Goal: Information Seeking & Learning: Learn about a topic

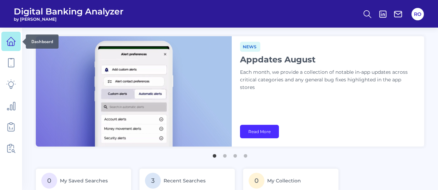
click at [7, 37] on icon at bounding box center [11, 41] width 10 height 10
drag, startPoint x: 7, startPoint y: 37, endPoint x: 12, endPoint y: 32, distance: 7.3
click at [10, 35] on link at bounding box center [10, 41] width 19 height 19
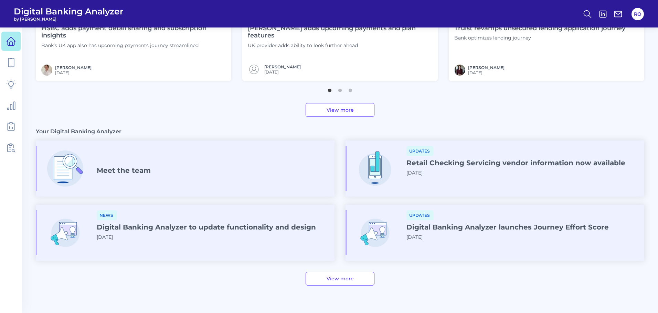
scroll to position [341, 0]
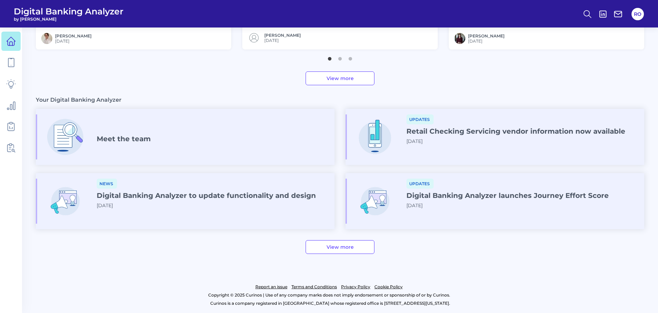
click at [331, 189] on link "View more" at bounding box center [339, 247] width 69 height 14
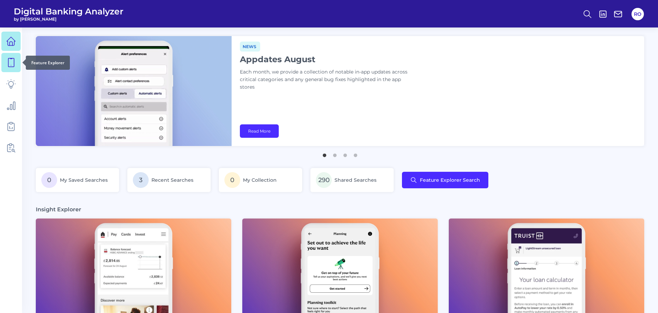
click at [9, 58] on icon at bounding box center [11, 62] width 6 height 9
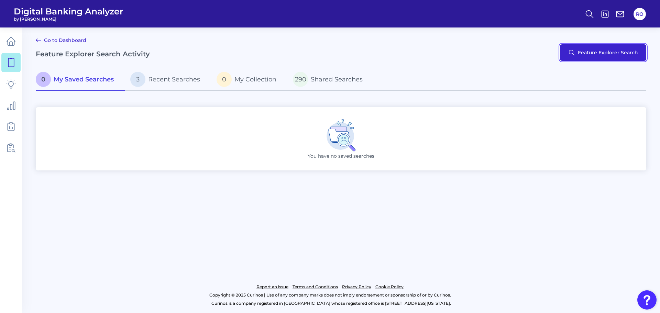
click at [437, 55] on button "Feature Explorer Search" at bounding box center [603, 52] width 86 height 17
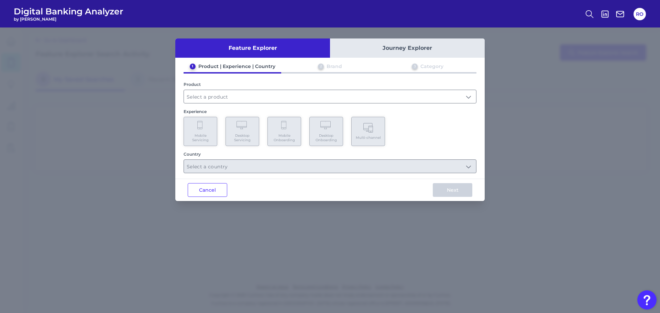
click at [267, 89] on div "Product" at bounding box center [330, 93] width 293 height 22
click at [437, 94] on input "text" at bounding box center [330, 96] width 292 height 13
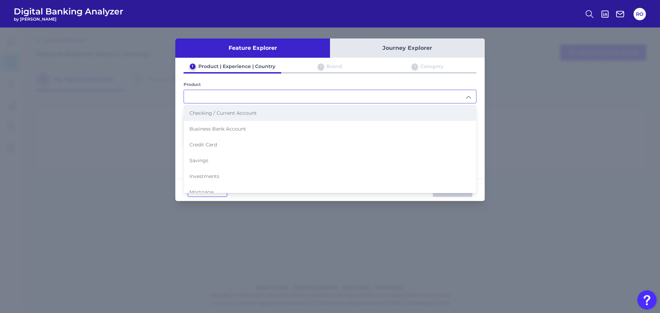
click at [235, 112] on span "Checking / Current Account" at bounding box center [223, 113] width 67 height 6
type input "Checking / Current Account"
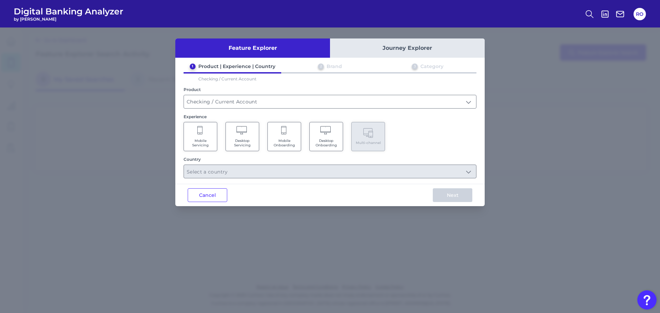
click at [192, 138] on Servicing "Mobile Servicing" at bounding box center [201, 136] width 34 height 29
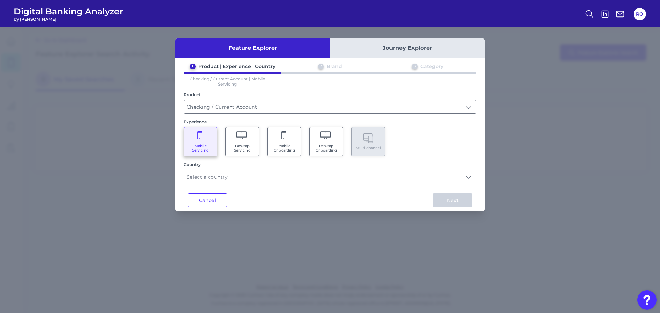
click at [242, 176] on input "text" at bounding box center [330, 176] width 292 height 13
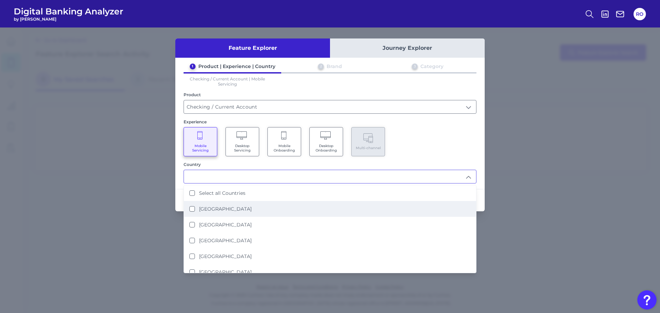
click at [212, 189] on li "[GEOGRAPHIC_DATA]" at bounding box center [330, 209] width 292 height 16
type input "[GEOGRAPHIC_DATA]"
click at [437, 189] on div "Next" at bounding box center [453, 201] width 64 height 22
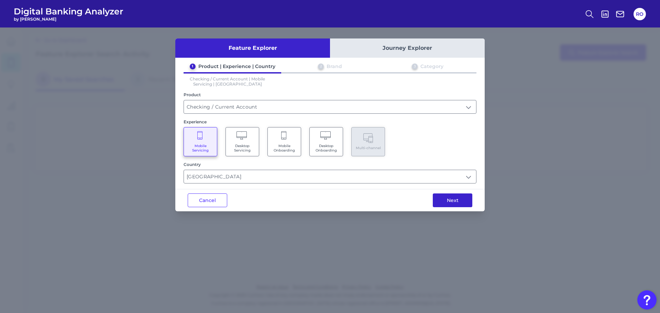
click at [437, 189] on button "Next" at bounding box center [453, 201] width 40 height 14
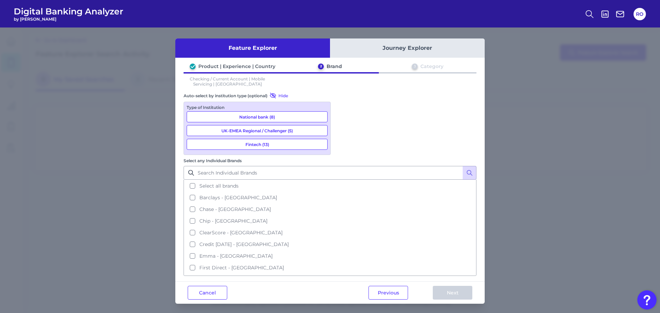
click at [264, 117] on button "National bank (8)" at bounding box center [257, 116] width 141 height 11
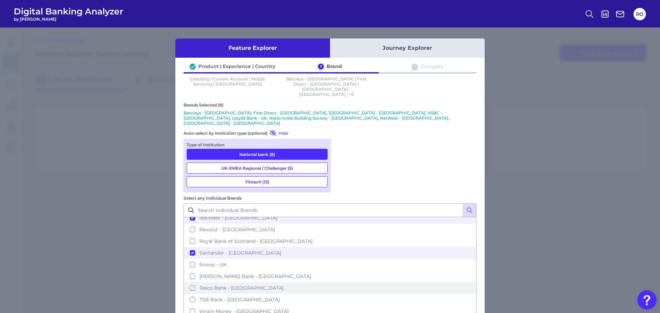
scroll to position [220, 0]
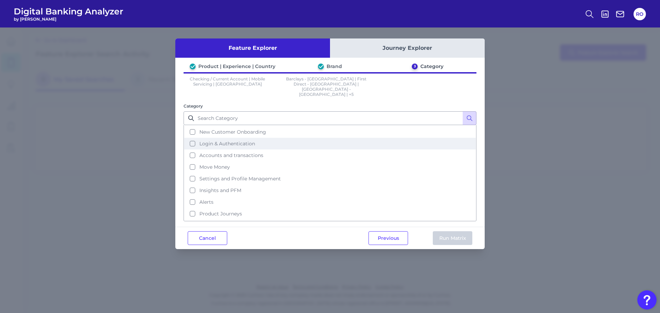
scroll to position [33, 0]
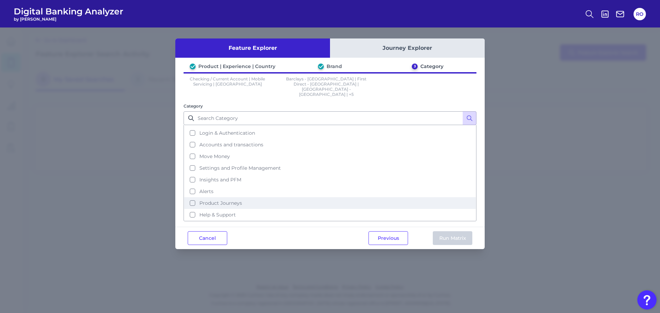
click at [214, 189] on span "Product Journeys" at bounding box center [220, 203] width 43 height 6
click at [437, 189] on button "Run Matrix" at bounding box center [453, 238] width 40 height 14
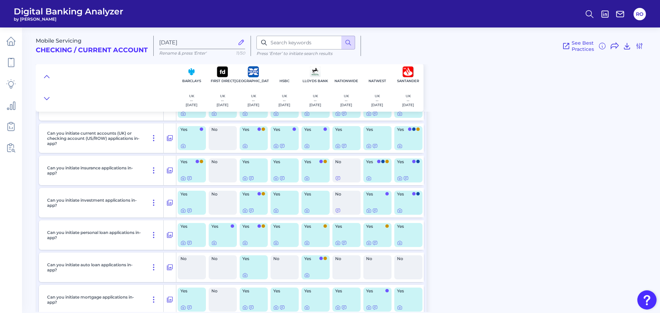
scroll to position [54, 0]
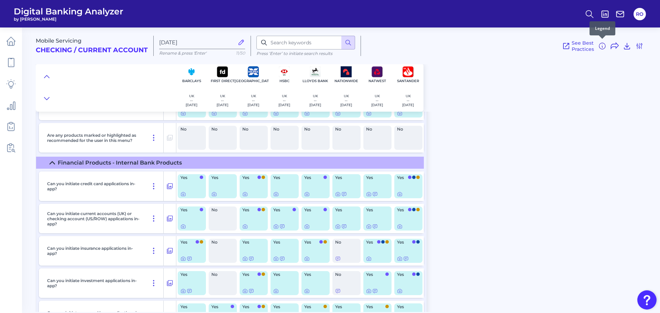
click at [437, 45] on icon at bounding box center [602, 46] width 8 height 8
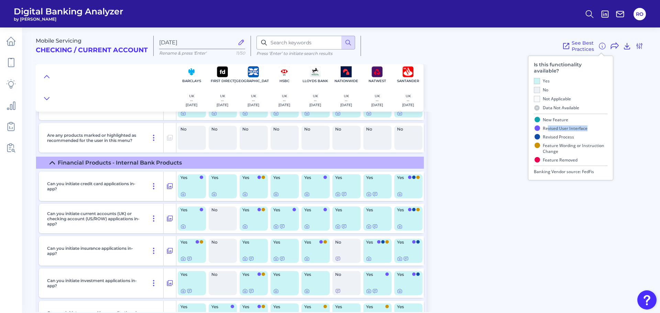
drag, startPoint x: 548, startPoint y: 120, endPoint x: 592, endPoint y: 120, distance: 44.0
click at [437, 124] on li "Revised User Interface" at bounding box center [571, 128] width 74 height 9
drag, startPoint x: 552, startPoint y: 128, endPoint x: 592, endPoint y: 129, distance: 39.9
click at [437, 133] on li "Revised Process" at bounding box center [571, 137] width 74 height 9
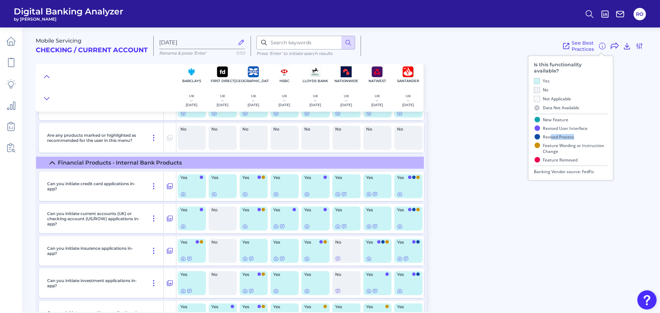
click at [437, 133] on li "Revised Process" at bounding box center [571, 137] width 74 height 9
click at [437, 156] on div "Mobile Servicing Checking / Current Account [DATE] Rename & press 'Enter' 11/50…" at bounding box center [348, 167] width 625 height 290
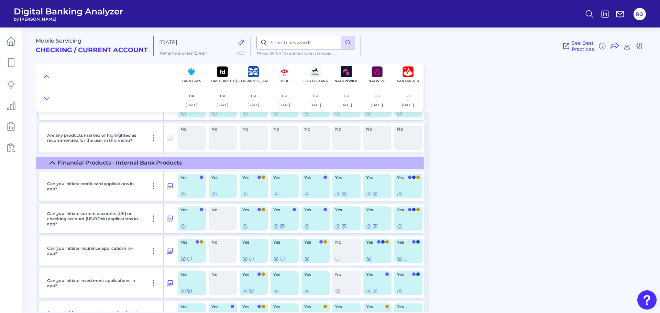
click at [282, 189] on div "Yes" at bounding box center [285, 219] width 28 height 24
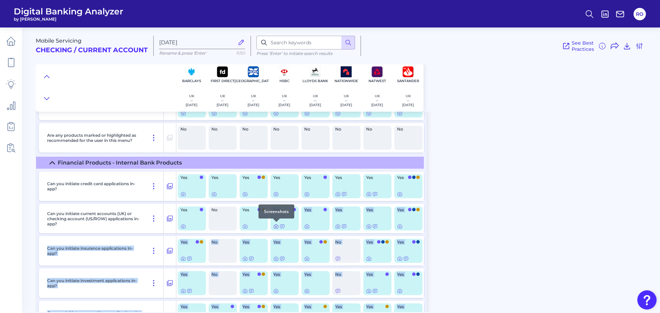
click at [277, 189] on icon at bounding box center [276, 226] width 1 height 1
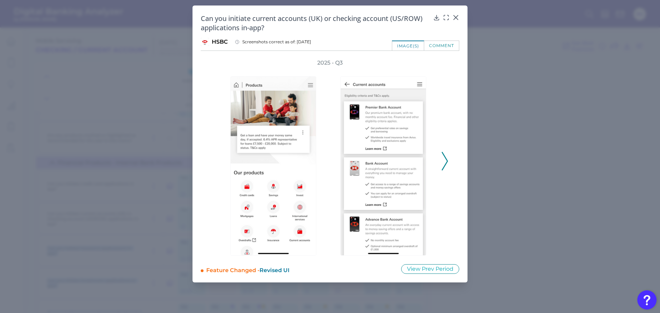
click at [437, 161] on icon at bounding box center [445, 161] width 6 height 19
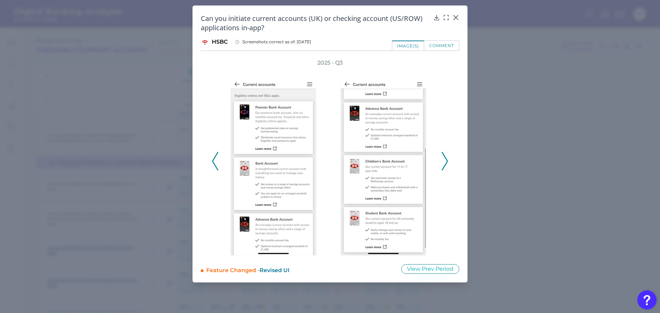
click at [437, 161] on icon at bounding box center [445, 161] width 6 height 19
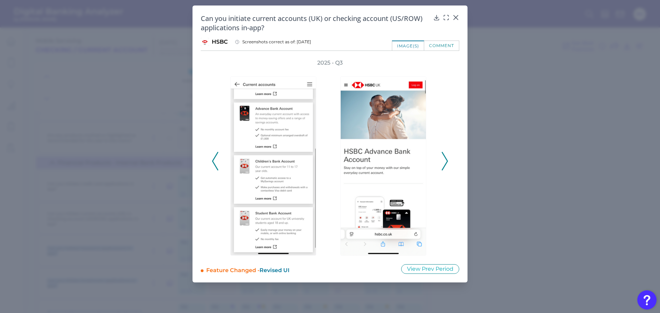
click at [437, 161] on icon at bounding box center [445, 161] width 6 height 19
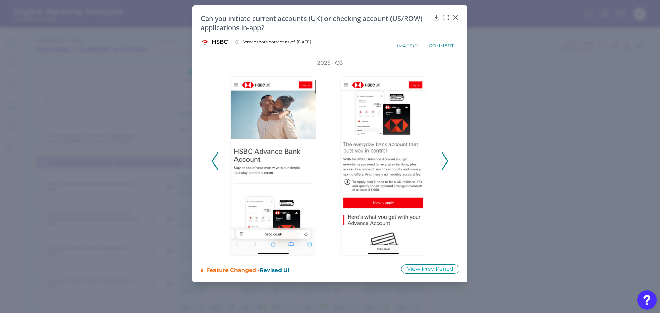
click at [437, 45] on div "comment" at bounding box center [441, 46] width 35 height 10
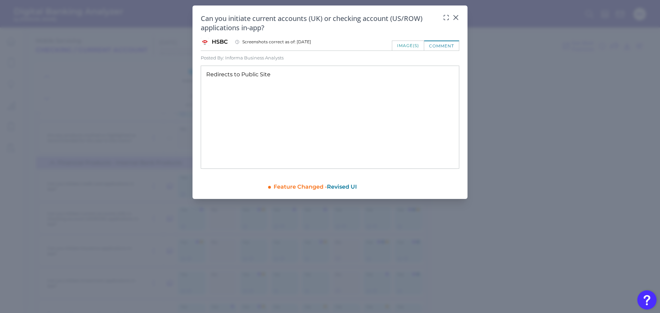
click at [418, 44] on div "image(s)" at bounding box center [408, 46] width 32 height 10
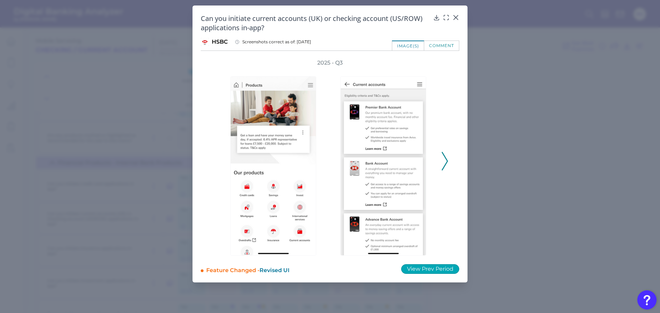
click at [428, 189] on button "View Prev Period" at bounding box center [430, 269] width 58 height 10
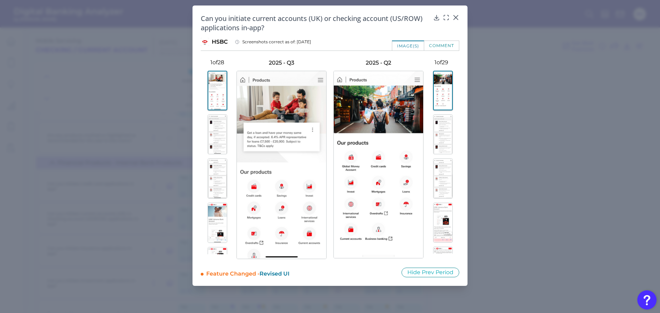
click at [437, 131] on img at bounding box center [443, 135] width 20 height 40
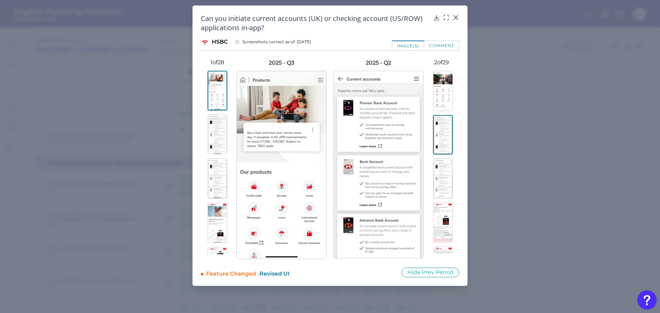
click at [212, 128] on img at bounding box center [218, 135] width 20 height 40
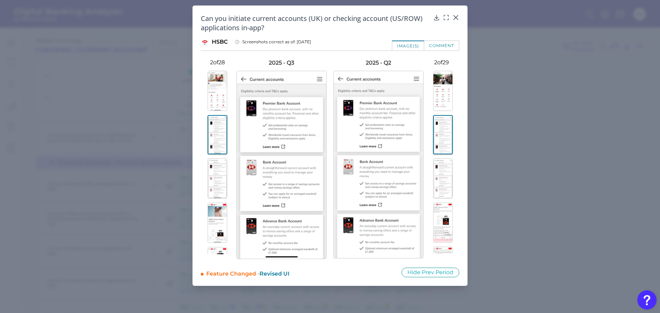
click at [437, 189] on img at bounding box center [443, 223] width 20 height 40
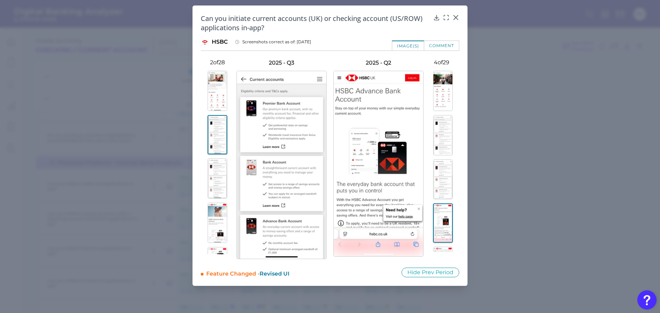
click at [211, 189] on img at bounding box center [218, 223] width 20 height 40
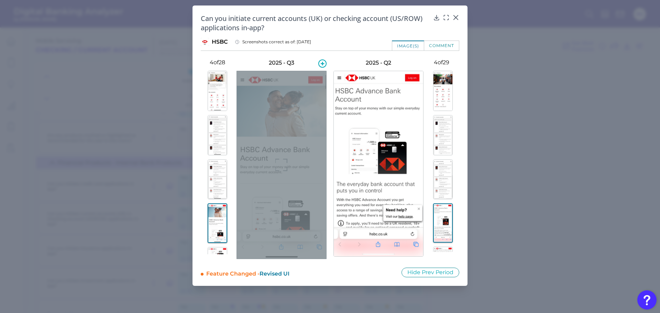
drag, startPoint x: 323, startPoint y: 159, endPoint x: 316, endPoint y: 165, distance: 8.8
click at [316, 165] on div at bounding box center [282, 165] width 90 height 188
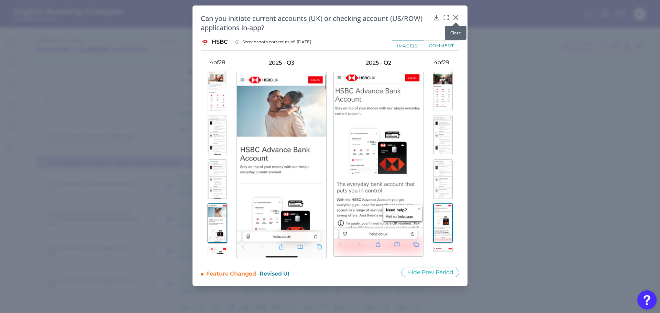
click at [437, 15] on icon at bounding box center [456, 17] width 7 height 7
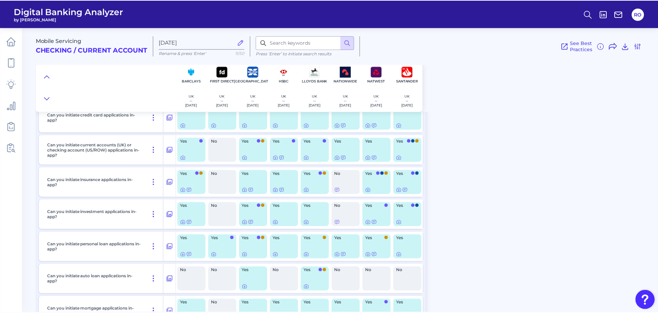
scroll to position [0, 0]
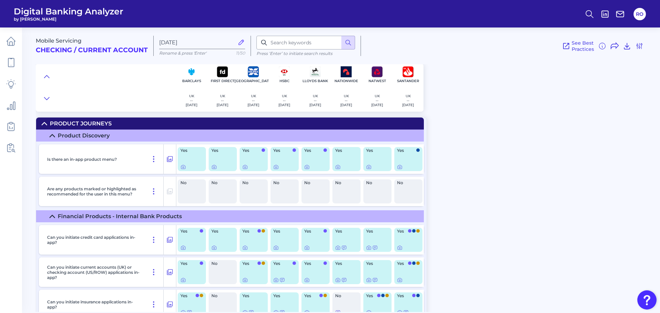
click at [89, 98] on div at bounding box center [106, 88] width 140 height 48
click at [437, 46] on span "See Best Practices" at bounding box center [583, 46] width 22 height 12
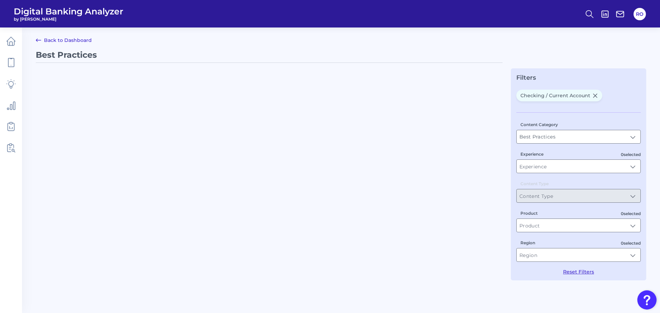
type input "Checking / Current Account"
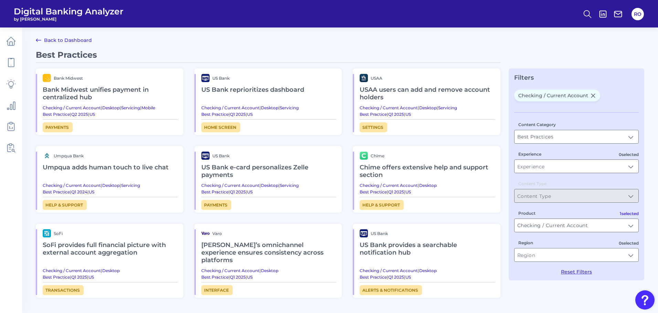
click at [63, 88] on h2 "Bank Midwest unifies payment in centralized hub" at bounding box center [110, 93] width 135 height 23
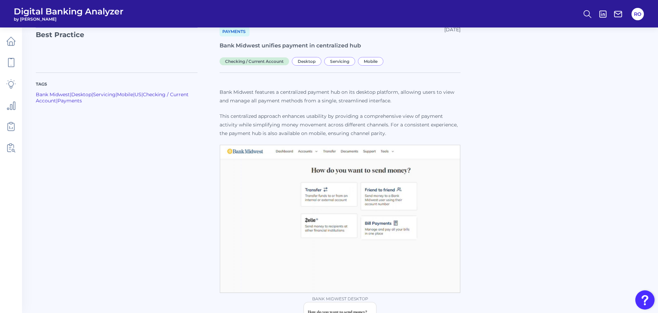
scroll to position [34, 0]
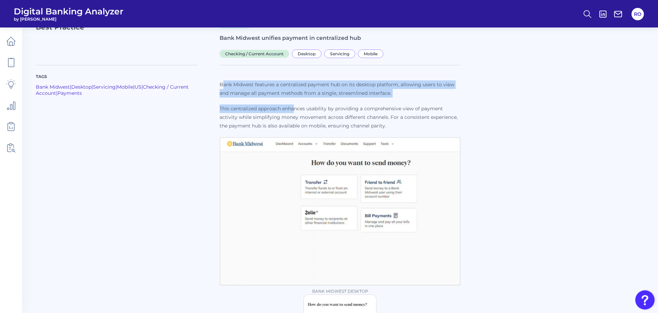
drag, startPoint x: 224, startPoint y: 86, endPoint x: 294, endPoint y: 98, distance: 71.1
click at [294, 98] on p "Bank Midwest features a centralized payment hub on its desktop platform, allowi…" at bounding box center [339, 105] width 241 height 50
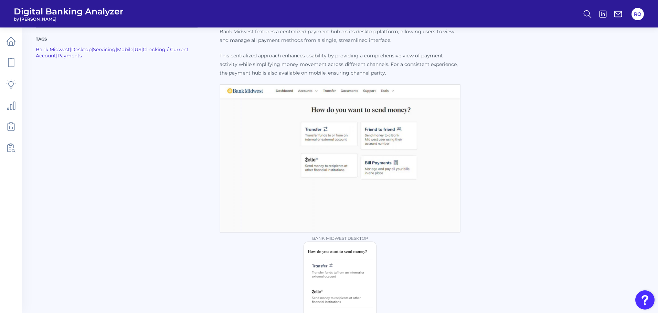
scroll to position [0, 0]
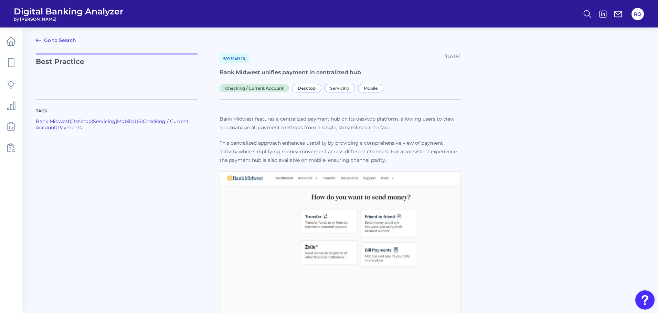
click at [40, 37] on icon at bounding box center [38, 40] width 8 height 8
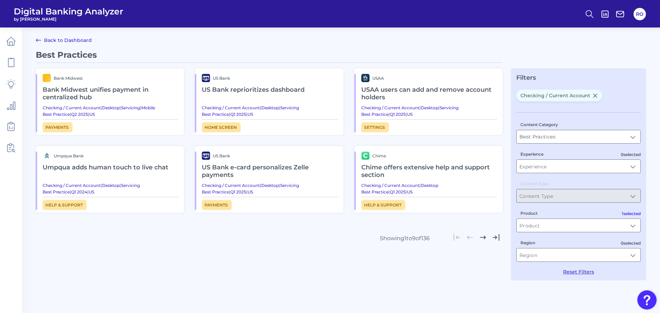
type input "Checking / Current Account"
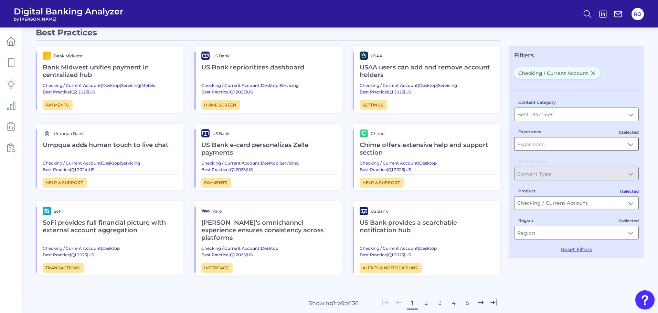
scroll to position [34, 0]
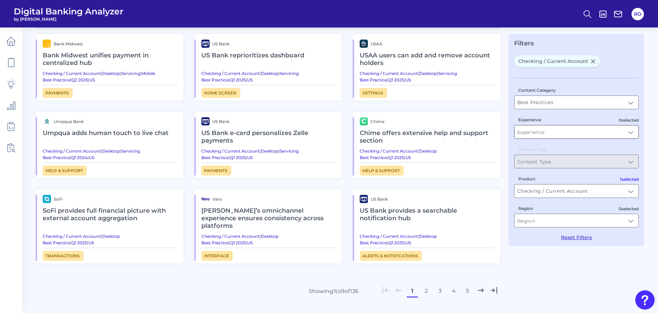
click at [437, 130] on input "Experience" at bounding box center [576, 132] width 124 height 13
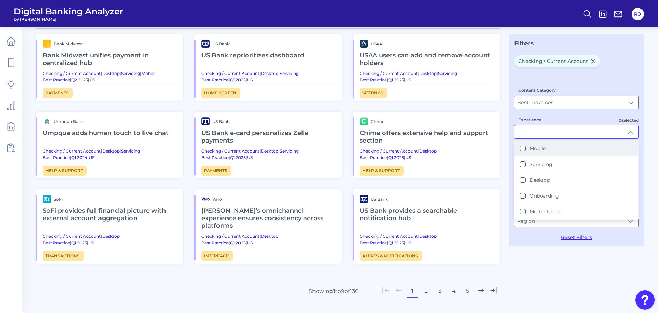
click at [437, 142] on li "Mobile" at bounding box center [576, 149] width 124 height 16
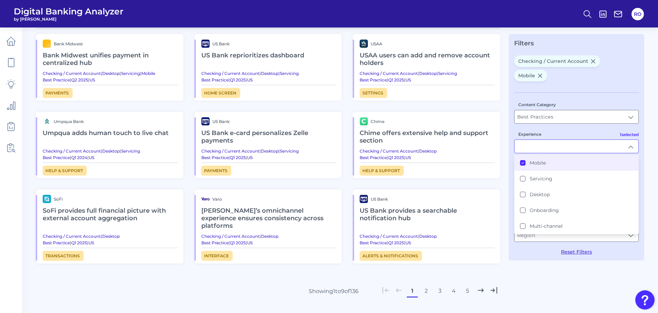
type input "Mobile"
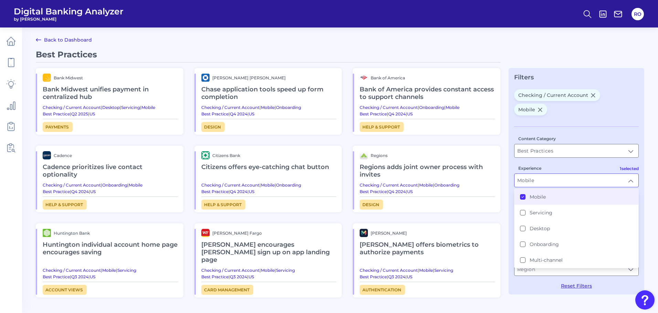
click at [46, 40] on link "Back to Dashboard" at bounding box center [64, 40] width 56 height 8
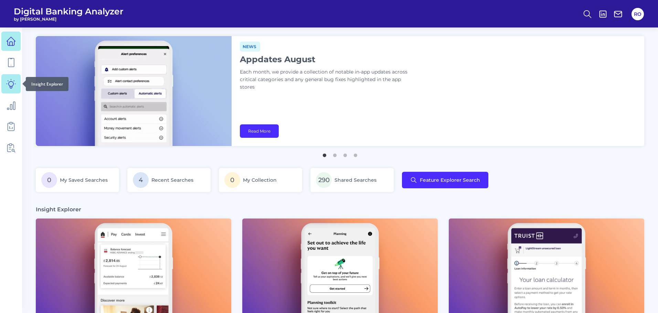
click at [9, 79] on icon at bounding box center [11, 84] width 10 height 10
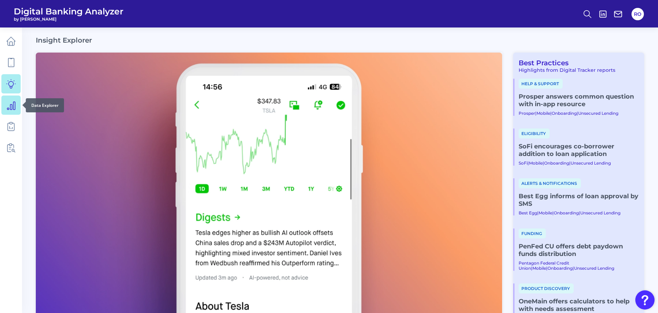
click at [8, 101] on icon at bounding box center [11, 105] width 10 height 10
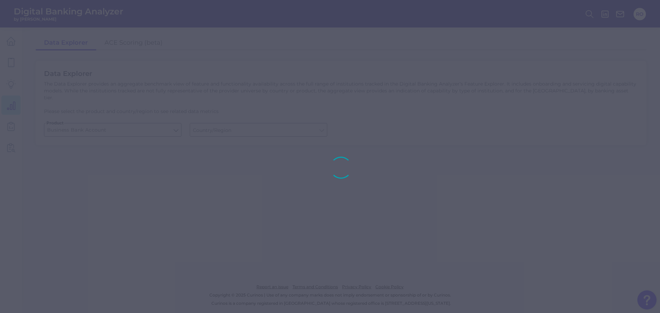
type input "[GEOGRAPHIC_DATA]"
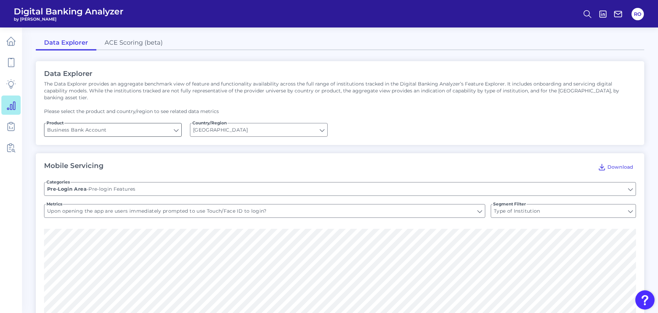
click at [117, 126] on input "Business Bank Account" at bounding box center [112, 129] width 137 height 13
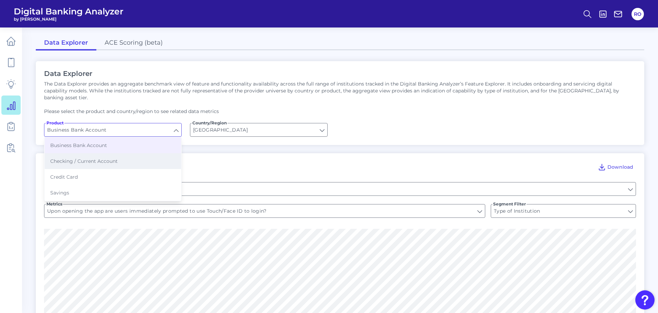
click at [121, 155] on button "Checking / Current Account" at bounding box center [113, 161] width 136 height 16
type input "Checking / Current Account"
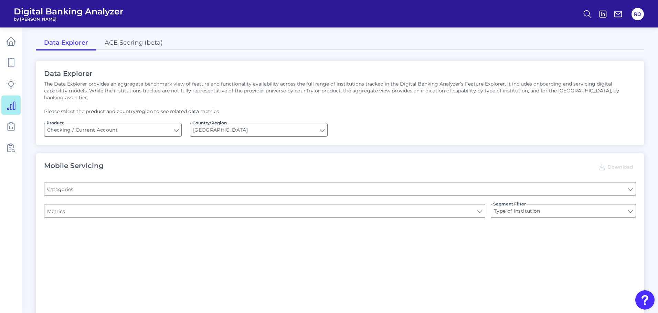
type input "Pre-login Features"
type input "Online Banking Registration"
type input "Channel"
type input "Upon opening the app are users immediately prompted to use Touch/Face ID to log…"
type input "Can you register for online banking?"
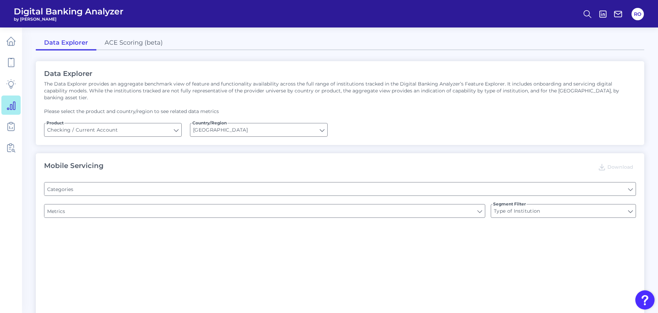
type input "END-TO-END JOURNEY: Can you apply for the PRODUCT as a new to brand customer on…"
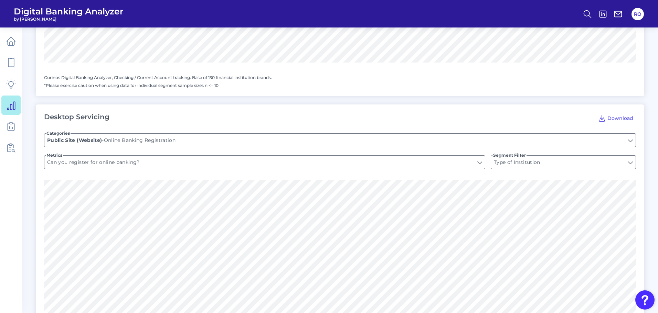
scroll to position [378, 0]
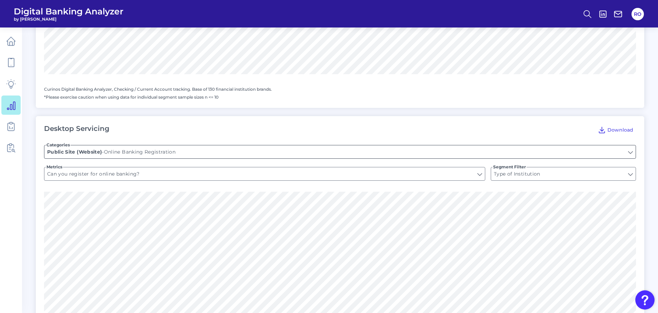
click at [193, 150] on input "Online Banking Registration" at bounding box center [339, 151] width 591 height 13
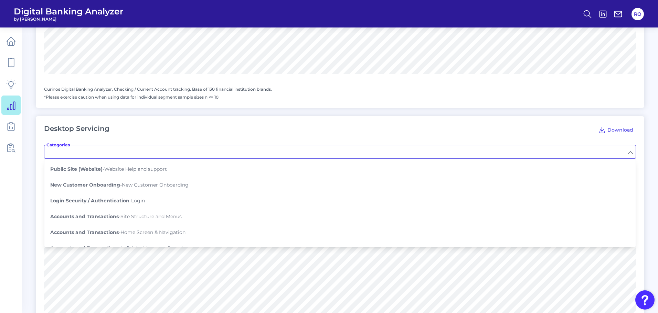
scroll to position [69, 0]
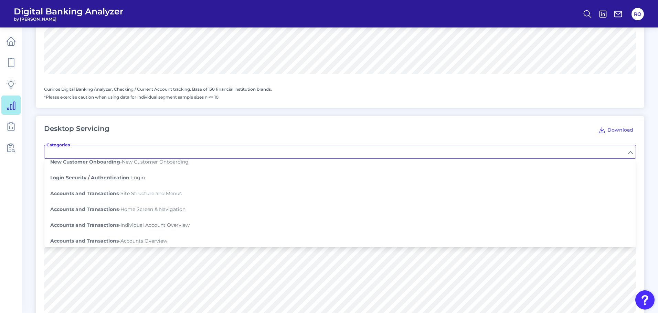
type input "Online Banking Registration"
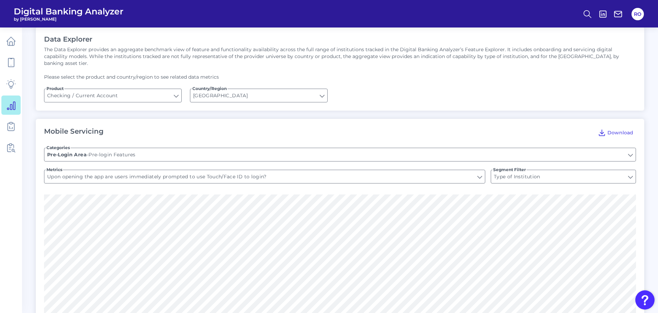
scroll to position [0, 0]
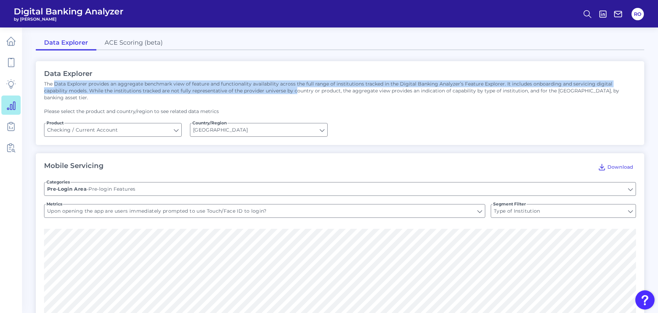
drag, startPoint x: 55, startPoint y: 80, endPoint x: 271, endPoint y: 88, distance: 216.5
click at [271, 88] on div "Data Explorer The Data Explorer provides an aggregate benchmark view of feature…" at bounding box center [340, 103] width 608 height 84
click at [271, 88] on p "The Data Explorer provides an aggregate benchmark view of feature and functiona…" at bounding box center [340, 90] width 592 height 21
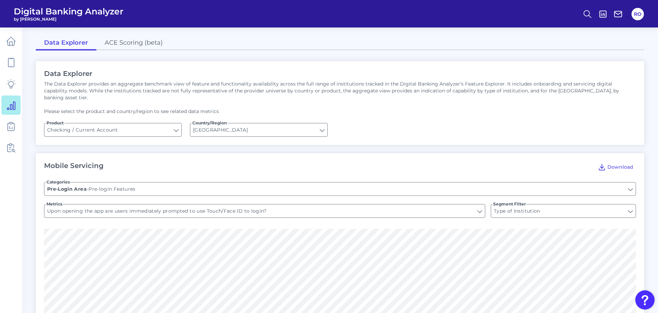
click at [165, 82] on p "The Data Explorer provides an aggregate benchmark view of feature and functiona…" at bounding box center [340, 90] width 592 height 21
drag, startPoint x: 169, startPoint y: 85, endPoint x: 223, endPoint y: 84, distance: 54.4
click at [223, 84] on p "The Data Explorer provides an aggregate benchmark view of feature and functiona…" at bounding box center [340, 90] width 592 height 21
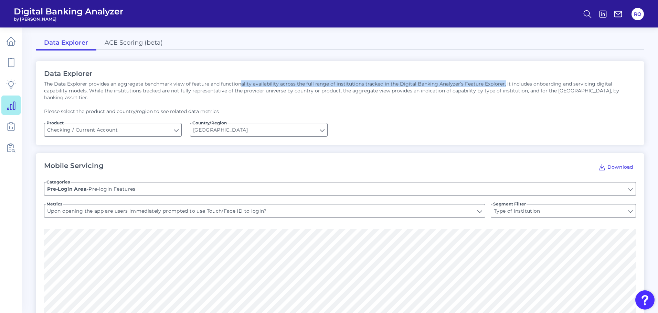
drag, startPoint x: 241, startPoint y: 85, endPoint x: 503, endPoint y: 85, distance: 262.1
click at [437, 85] on p "The Data Explorer provides an aggregate benchmark view of feature and functiona…" at bounding box center [340, 90] width 592 height 21
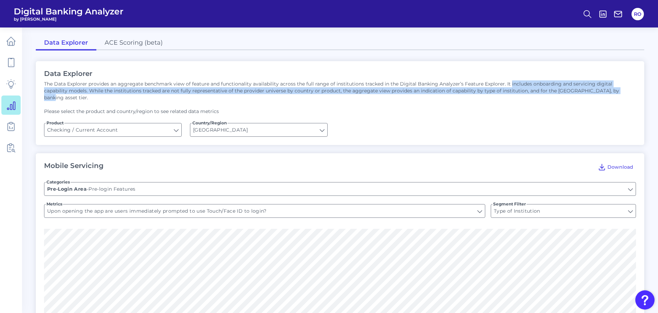
drag, startPoint x: 508, startPoint y: 78, endPoint x: 590, endPoint y: 90, distance: 82.7
click at [437, 90] on div "Data Explorer The Data Explorer provides an aggregate benchmark view of feature…" at bounding box center [340, 103] width 608 height 84
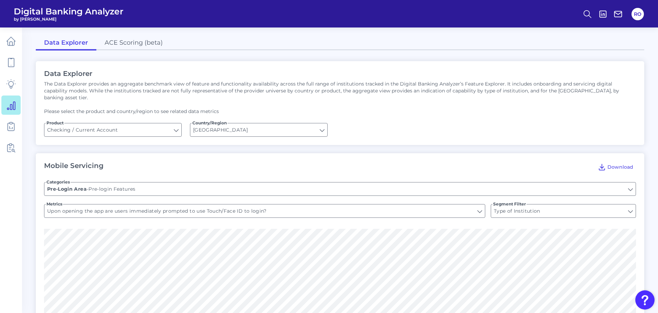
click at [105, 97] on div "The Data Explorer provides an aggregate benchmark view of feature and functiona…" at bounding box center [340, 97] width 592 height 34
drag, startPoint x: 56, startPoint y: 90, endPoint x: 244, endPoint y: 94, distance: 188.5
click at [244, 94] on p "The Data Explorer provides an aggregate benchmark view of feature and functiona…" at bounding box center [340, 90] width 592 height 21
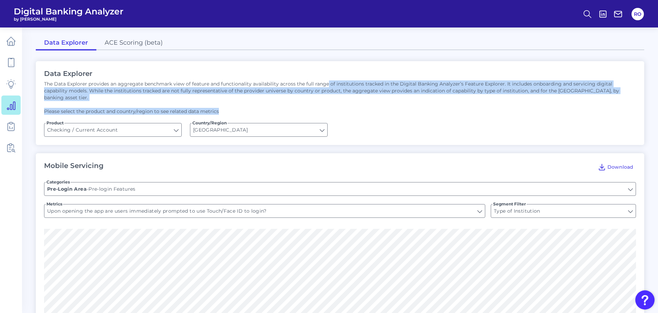
drag, startPoint x: 327, startPoint y: 86, endPoint x: 449, endPoint y: 95, distance: 122.4
click at [437, 95] on div "The Data Explorer provides an aggregate benchmark view of feature and functiona…" at bounding box center [340, 97] width 592 height 34
click at [436, 96] on div "The Data Explorer provides an aggregate benchmark view of feature and functiona…" at bounding box center [340, 97] width 592 height 34
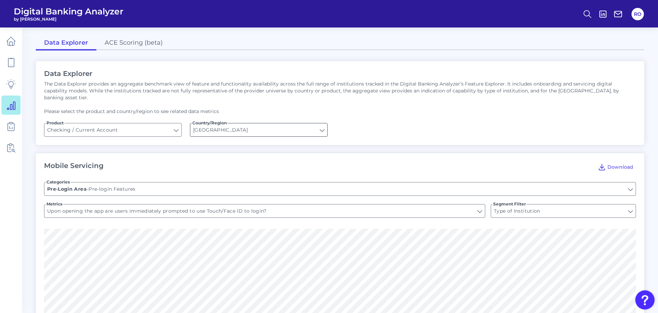
click at [216, 126] on input "[GEOGRAPHIC_DATA]" at bounding box center [258, 129] width 137 height 13
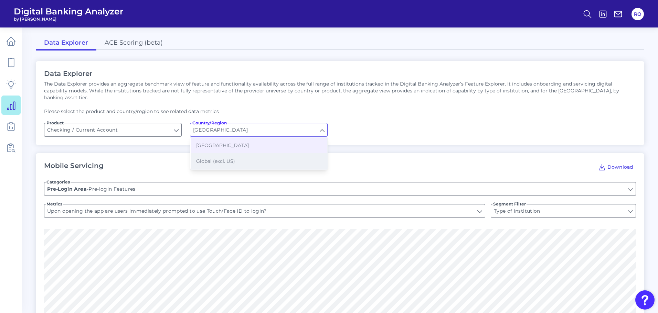
click at [218, 158] on span "Global (excl. US)" at bounding box center [215, 161] width 39 height 6
type input "Global (excl. US)"
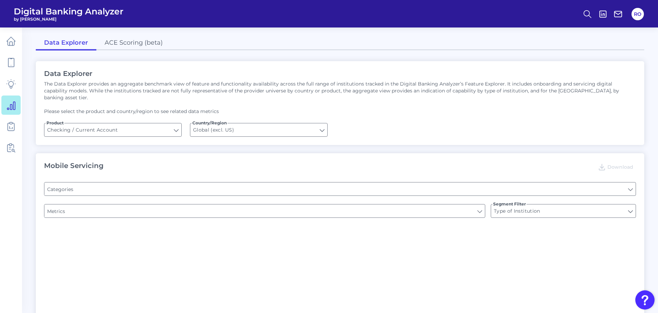
type input "Channel"
type input "Pre-login Features"
type input "Online Banking Registration"
type input "END-TO-END JOURNEY: Can you apply for the PRODUCT as a new to brand customer on…"
type input "Upon opening the app are users immediately prompted to use Touch/Face ID to log…"
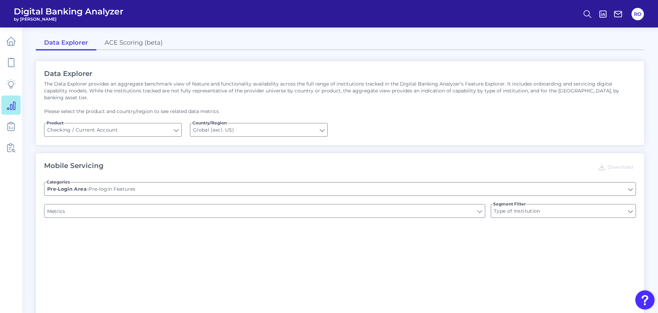
type input "Can you register for online banking?"
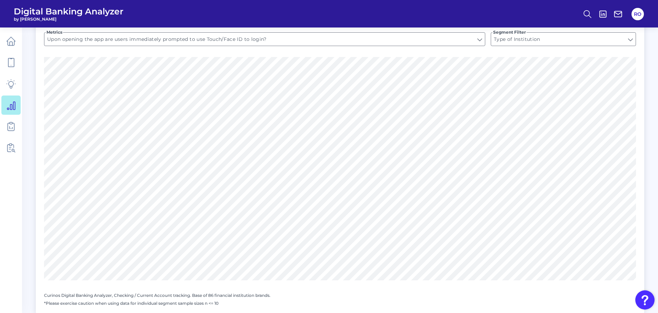
scroll to position [138, 0]
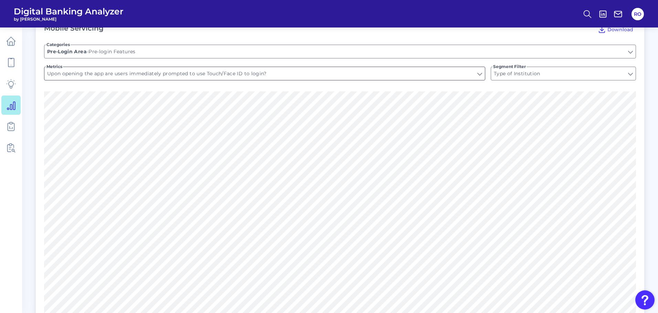
click at [57, 67] on input "Upon opening the app are users immediately prompted to use Touch/Face ID to log…" at bounding box center [264, 73] width 440 height 13
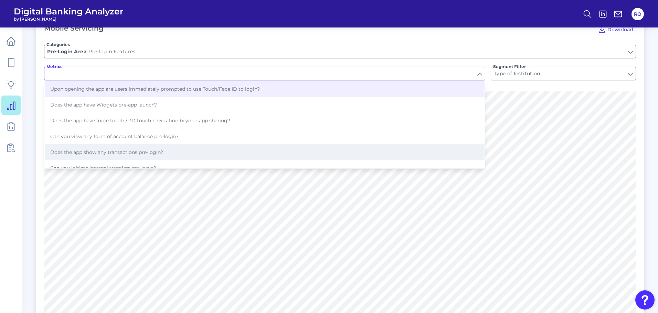
click at [127, 149] on span "Does the app show any transactions pre-login?" at bounding box center [106, 152] width 113 height 6
type input "Does the app show any transactions pre-login?"
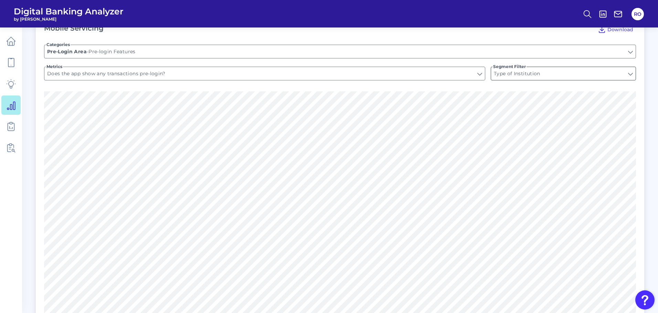
click at [437, 67] on input "Type of Institution" at bounding box center [563, 73] width 144 height 13
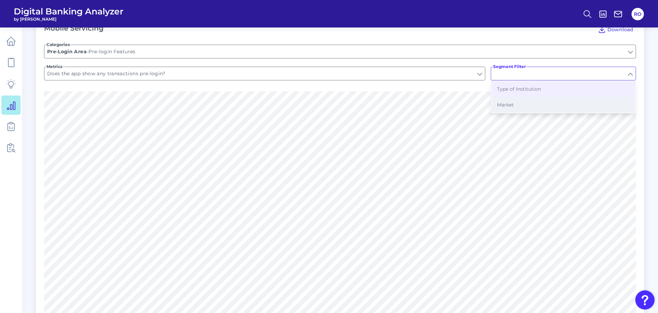
click at [437, 97] on button "Market" at bounding box center [563, 105] width 144 height 16
type input "Market"
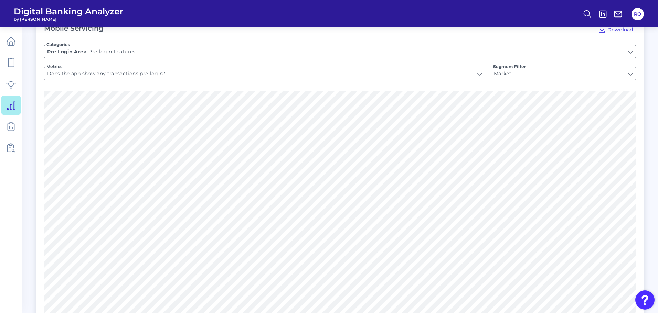
click at [109, 45] on input "Pre-login Features" at bounding box center [339, 51] width 591 height 13
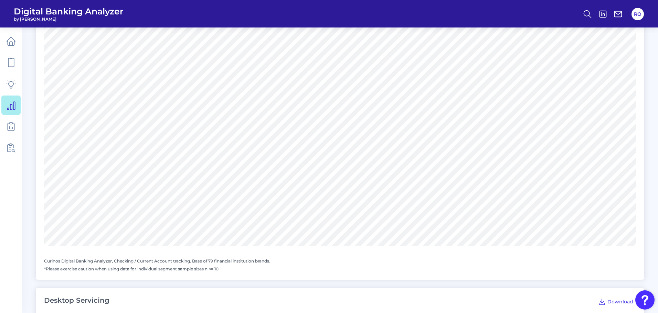
scroll to position [103, 0]
click at [144, 50] on span "Accounts and transactions - Bank Statements" at bounding box center [105, 53] width 111 height 6
type input "Bank Statements"
type input "Can you view statements?"
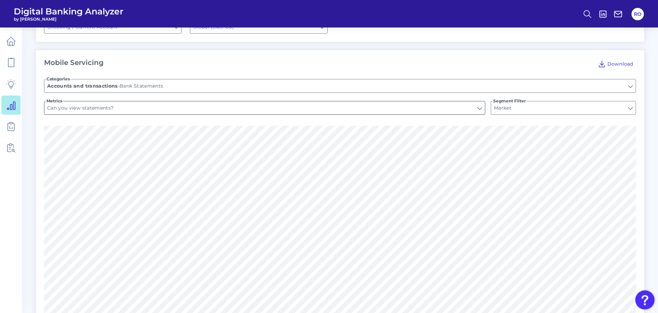
click at [103, 102] on input "Can you view statements?" at bounding box center [264, 107] width 440 height 13
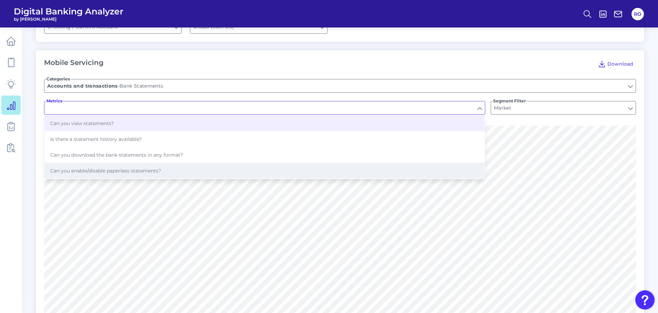
click at [100, 163] on button "Can you enable/disable paperless statements?" at bounding box center [265, 171] width 440 height 16
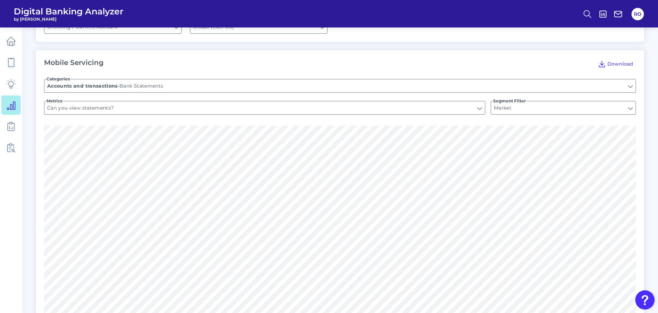
type input "Can you enable/disable paperless statements?"
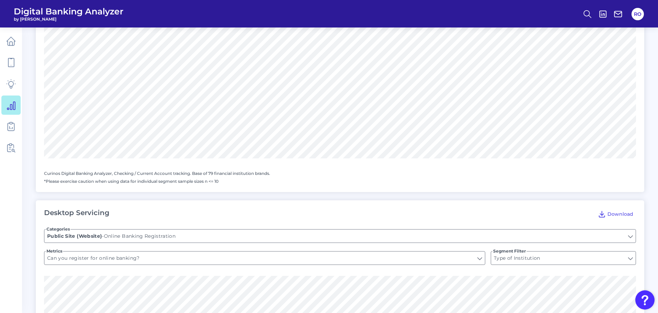
scroll to position [447, 0]
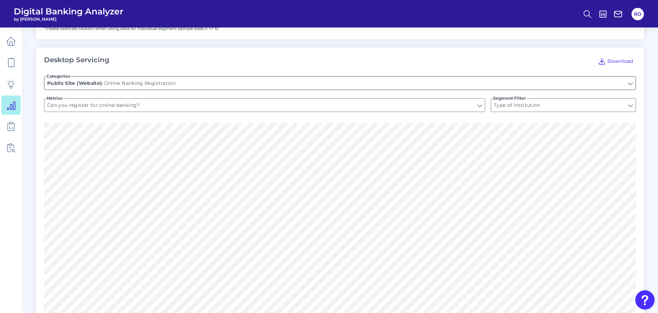
click at [105, 77] on input "Online Banking Registration" at bounding box center [339, 83] width 591 height 13
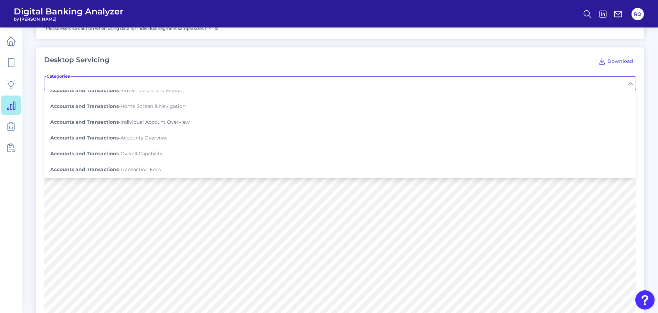
scroll to position [138, 0]
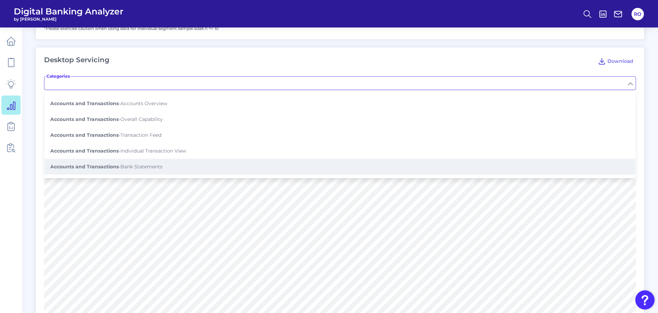
click at [108, 164] on b "Accounts and Transactions" at bounding box center [84, 167] width 68 height 6
type input "Bank Statements"
type input "Can you view your bank statements?"
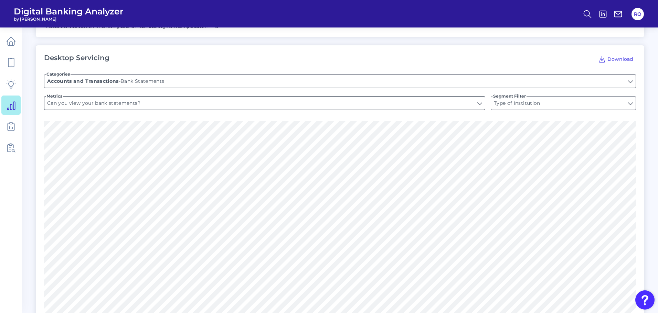
scroll to position [482, 0]
